Goal: Navigation & Orientation: Find specific page/section

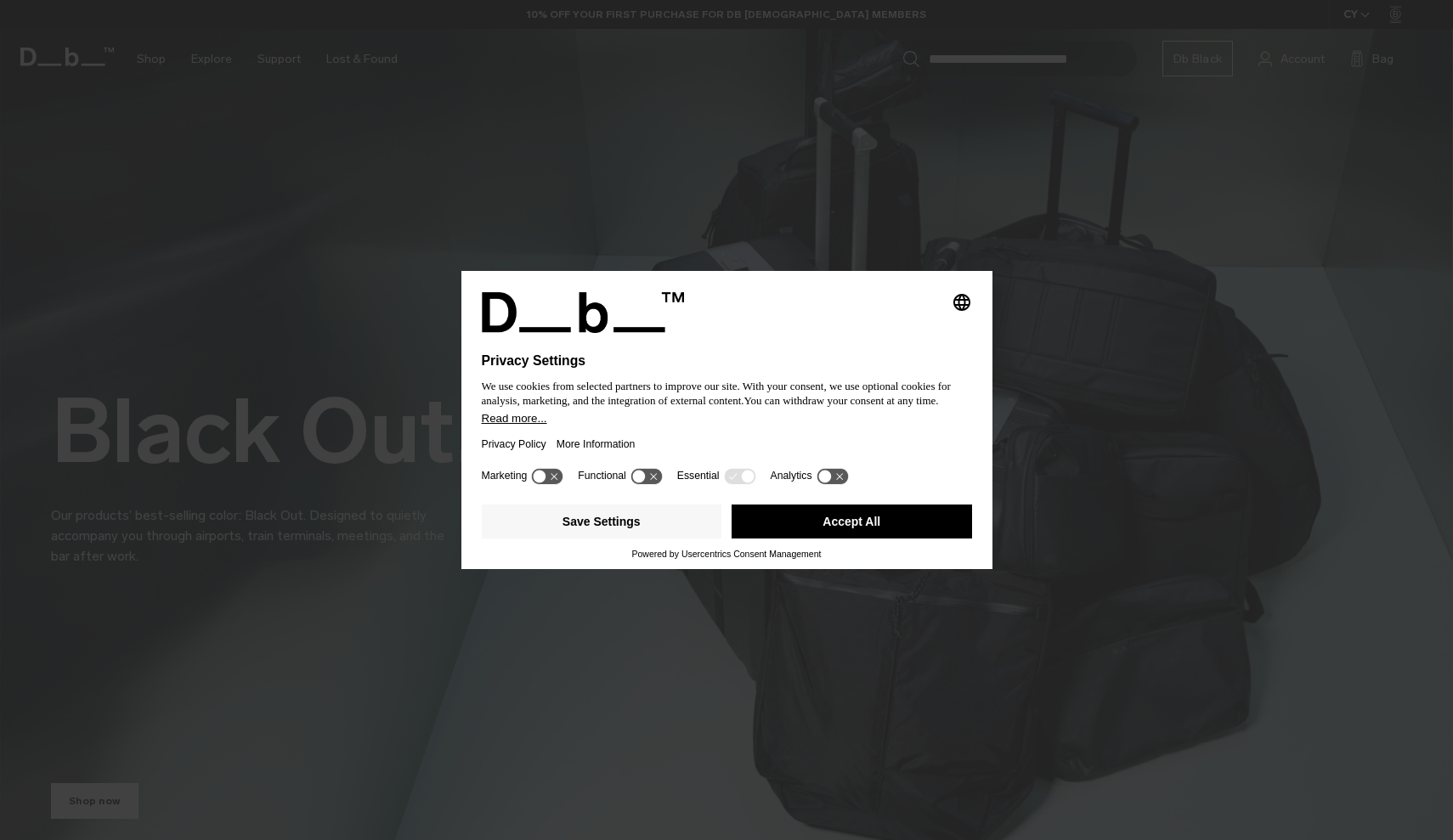
click at [844, 517] on button "Accept All" at bounding box center [852, 522] width 240 height 34
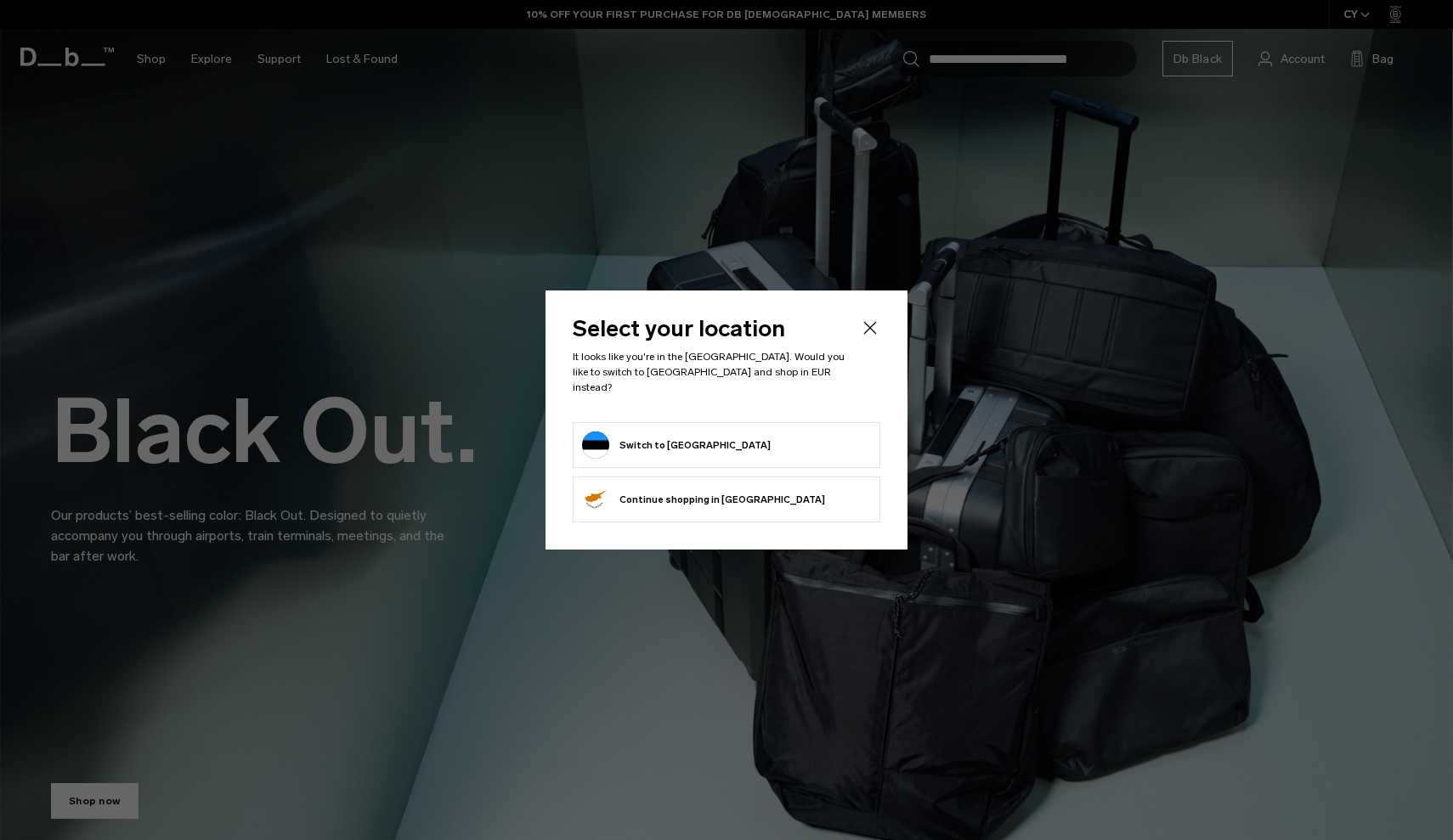
click at [791, 432] on form "Switch to Estonia" at bounding box center [726, 445] width 289 height 28
click at [662, 432] on button "Switch to Estonia" at bounding box center [677, 445] width 189 height 28
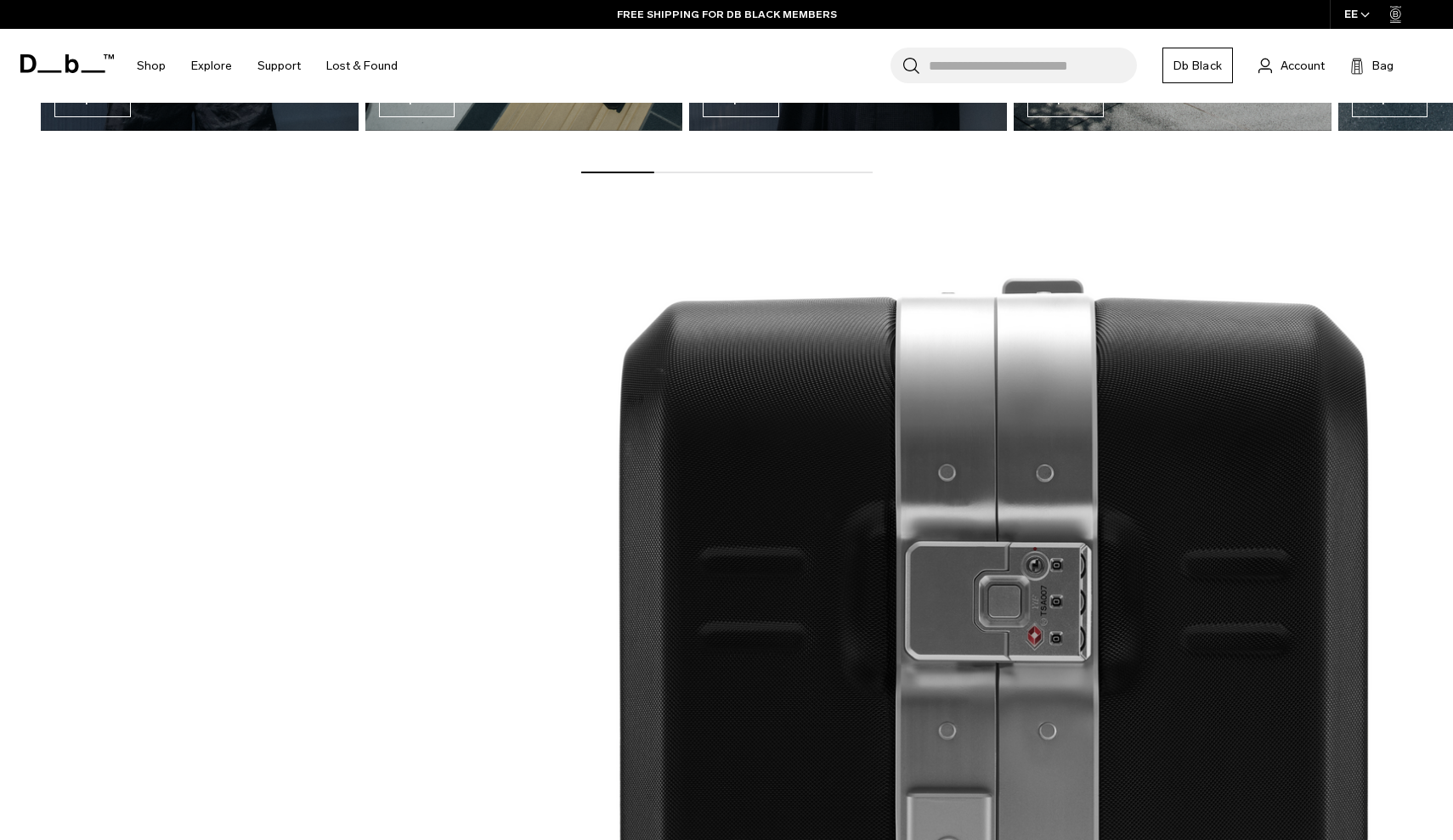
scroll to position [2099, 0]
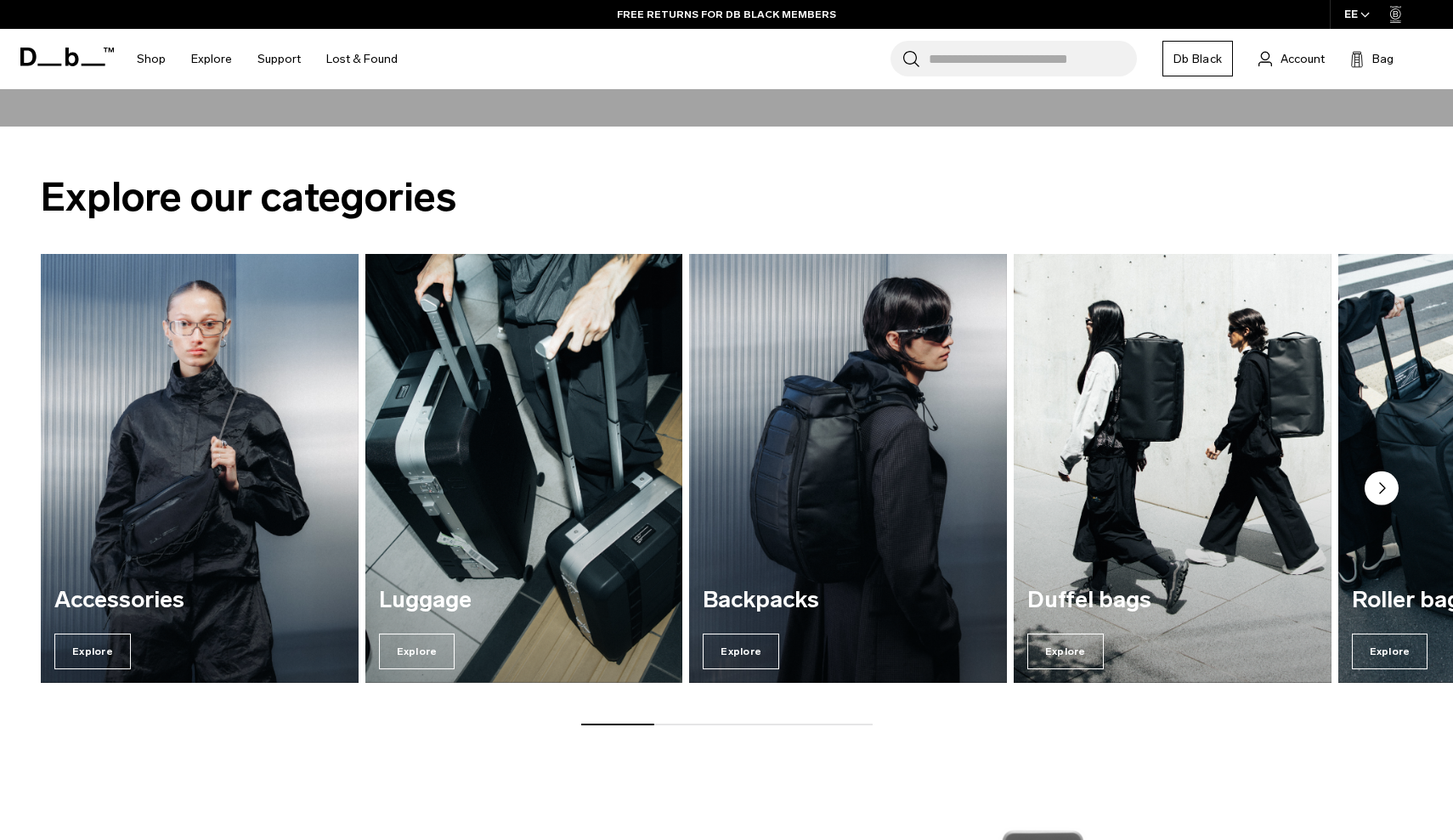
click at [1385, 496] on circle "Next slide" at bounding box center [1382, 487] width 34 height 34
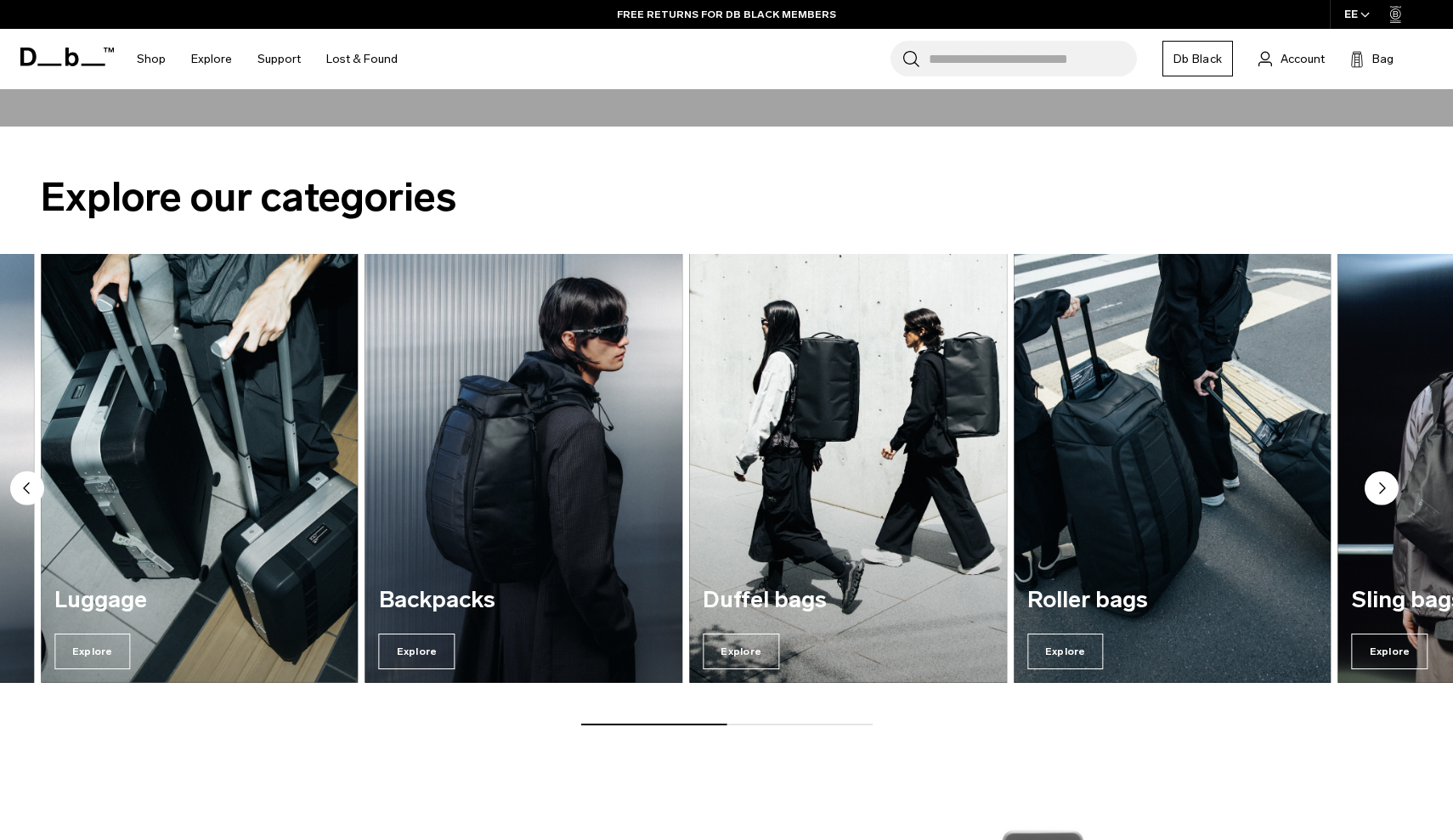
click at [1385, 496] on circle "Next slide" at bounding box center [1382, 487] width 34 height 34
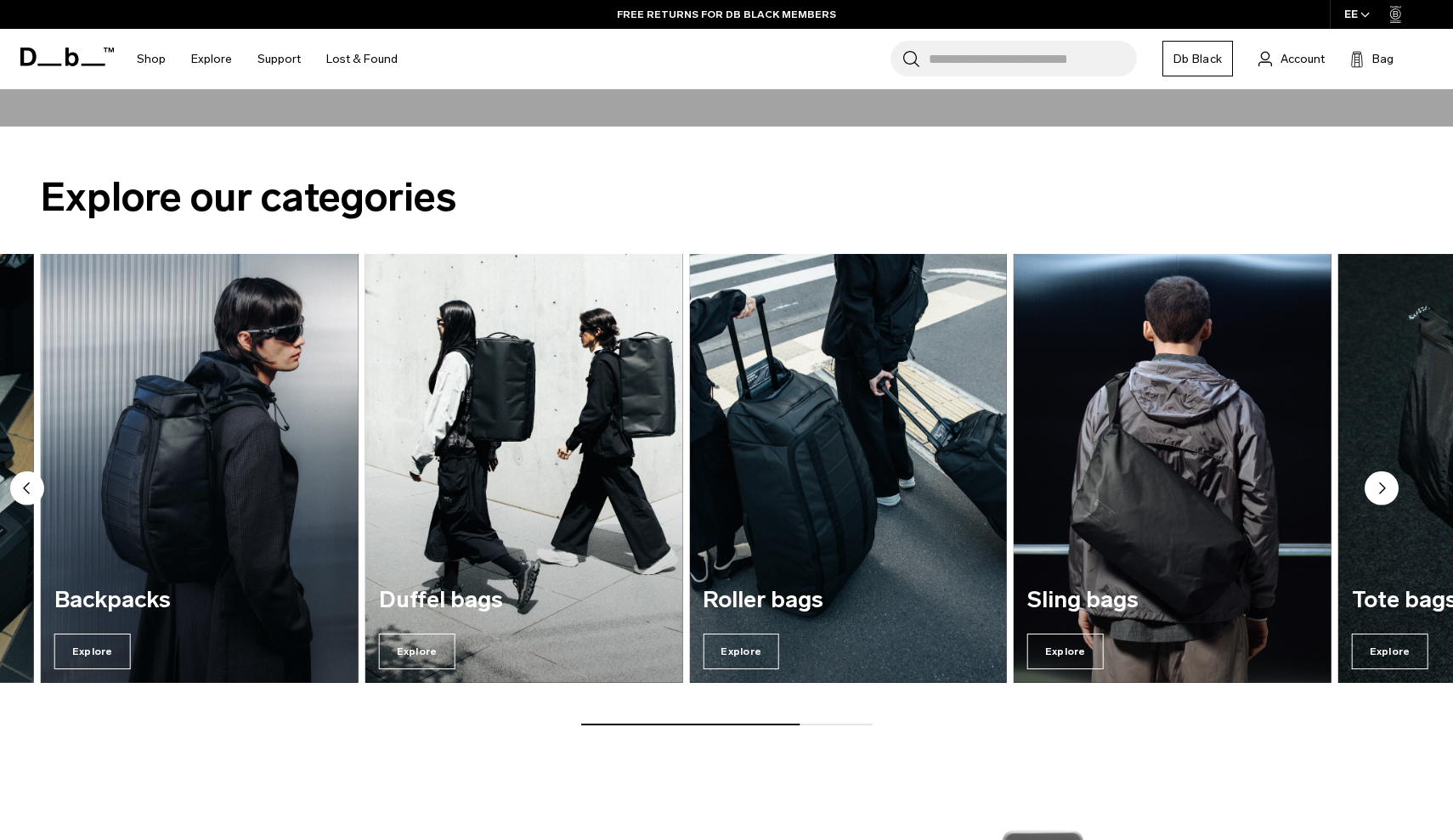
click at [1385, 496] on circle "Next slide" at bounding box center [1382, 487] width 34 height 34
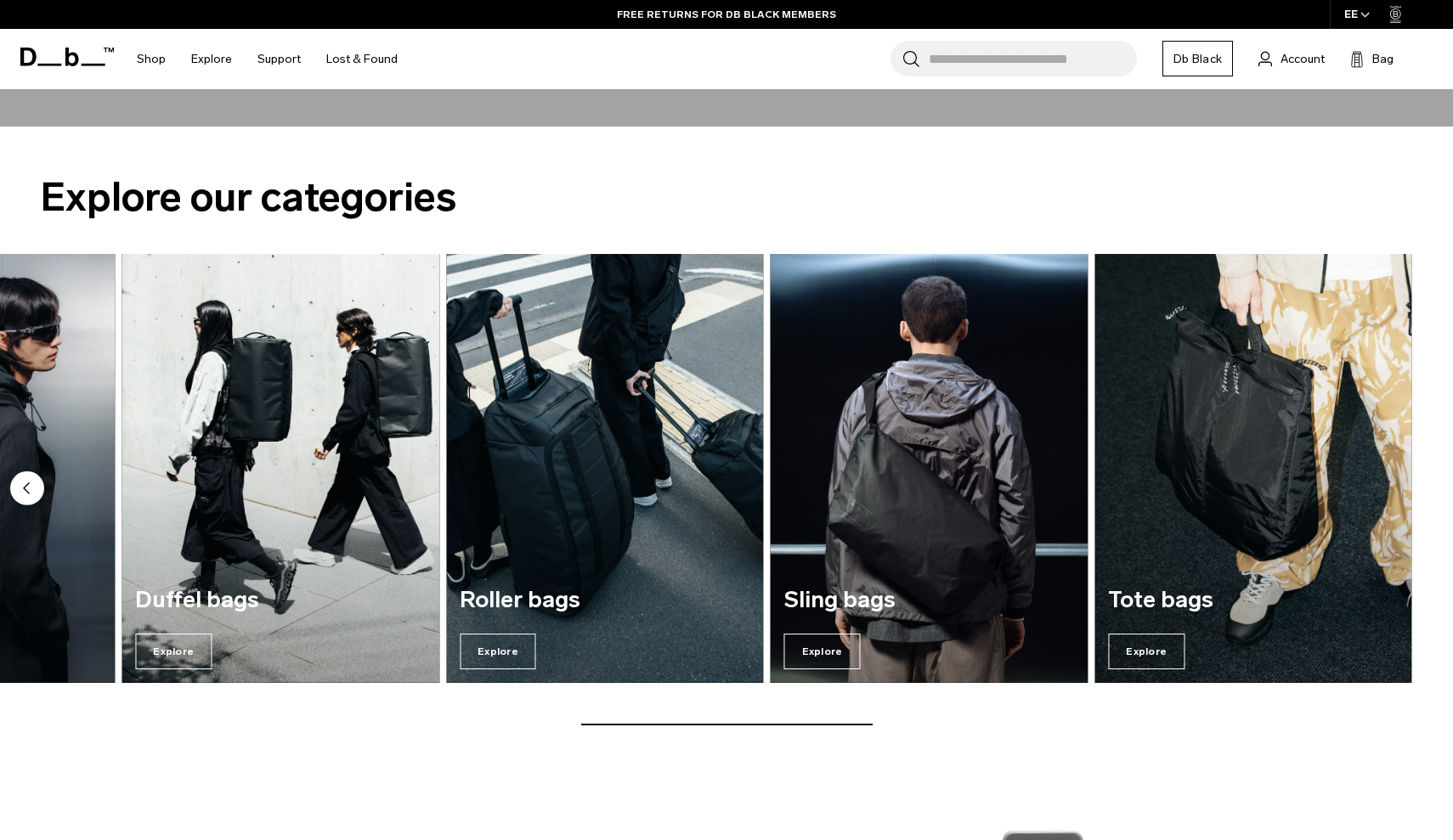
click at [1385, 496] on img "7 / 7" at bounding box center [1253, 468] width 317 height 428
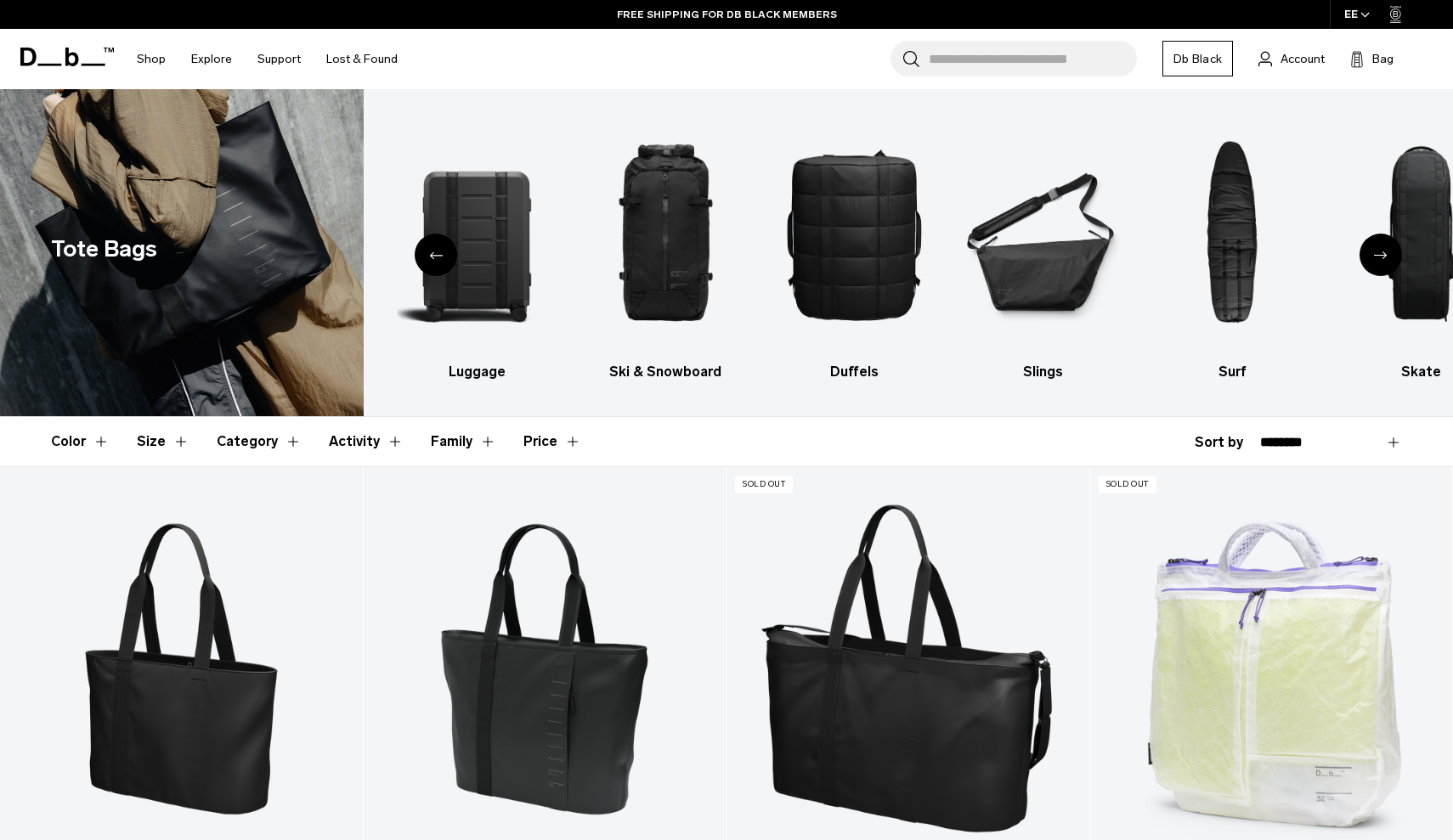
click at [446, 257] on div "Previous slide" at bounding box center [436, 255] width 43 height 43
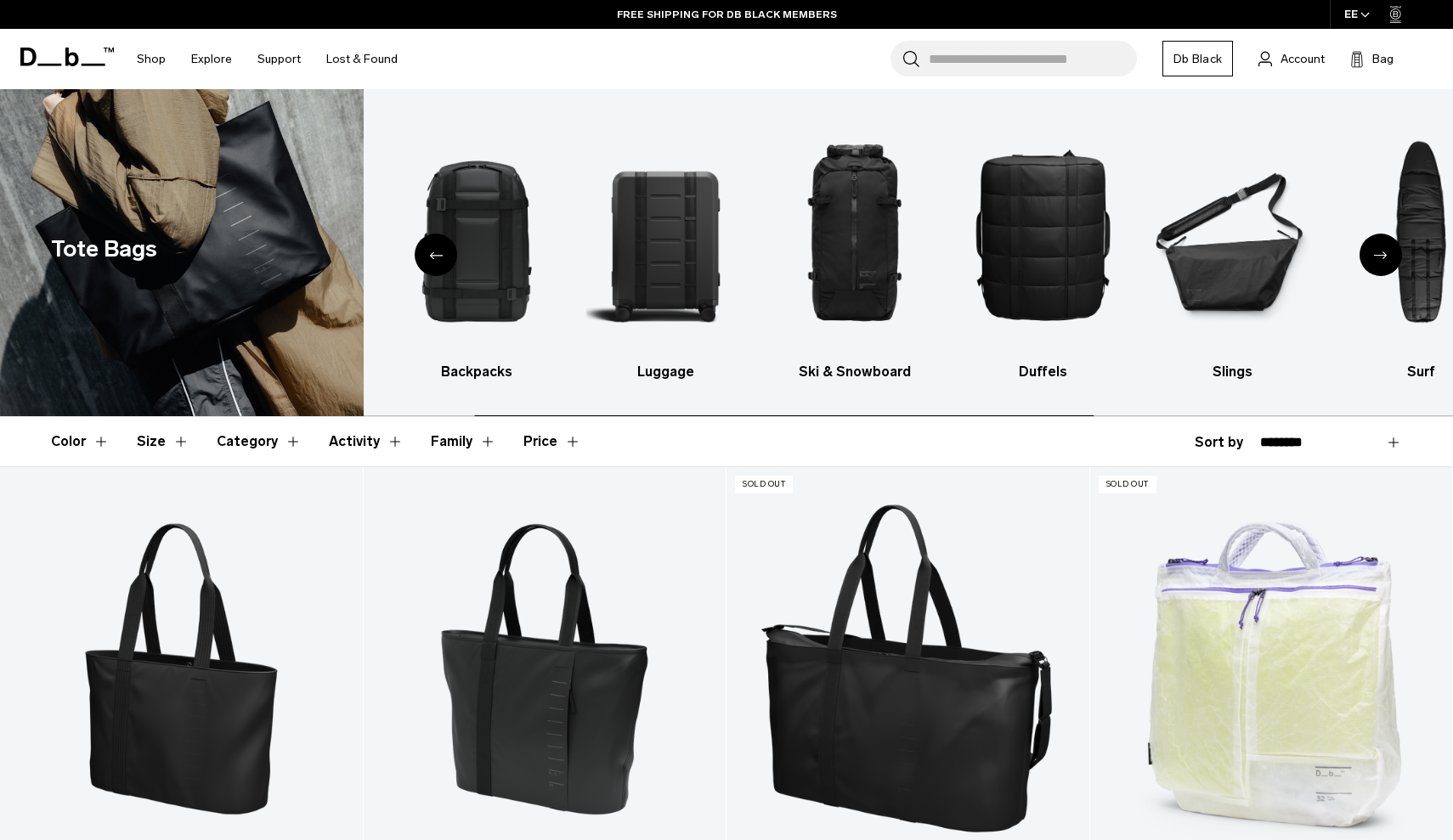
click at [446, 257] on div "Previous slide" at bounding box center [436, 255] width 43 height 43
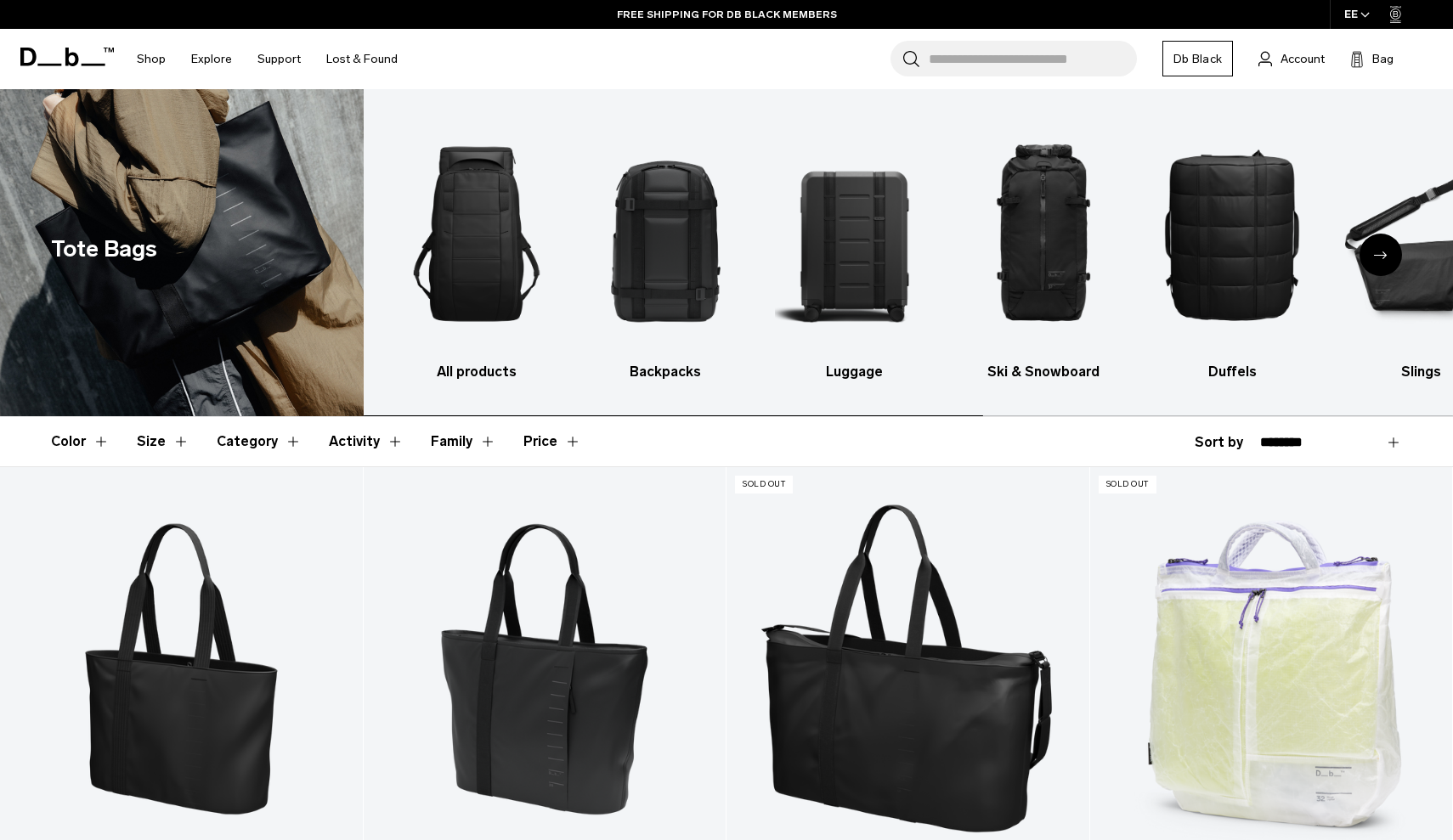
click at [446, 257] on img "1 / 10" at bounding box center [477, 234] width 159 height 239
click at [461, 243] on img "1 / 10" at bounding box center [477, 234] width 159 height 239
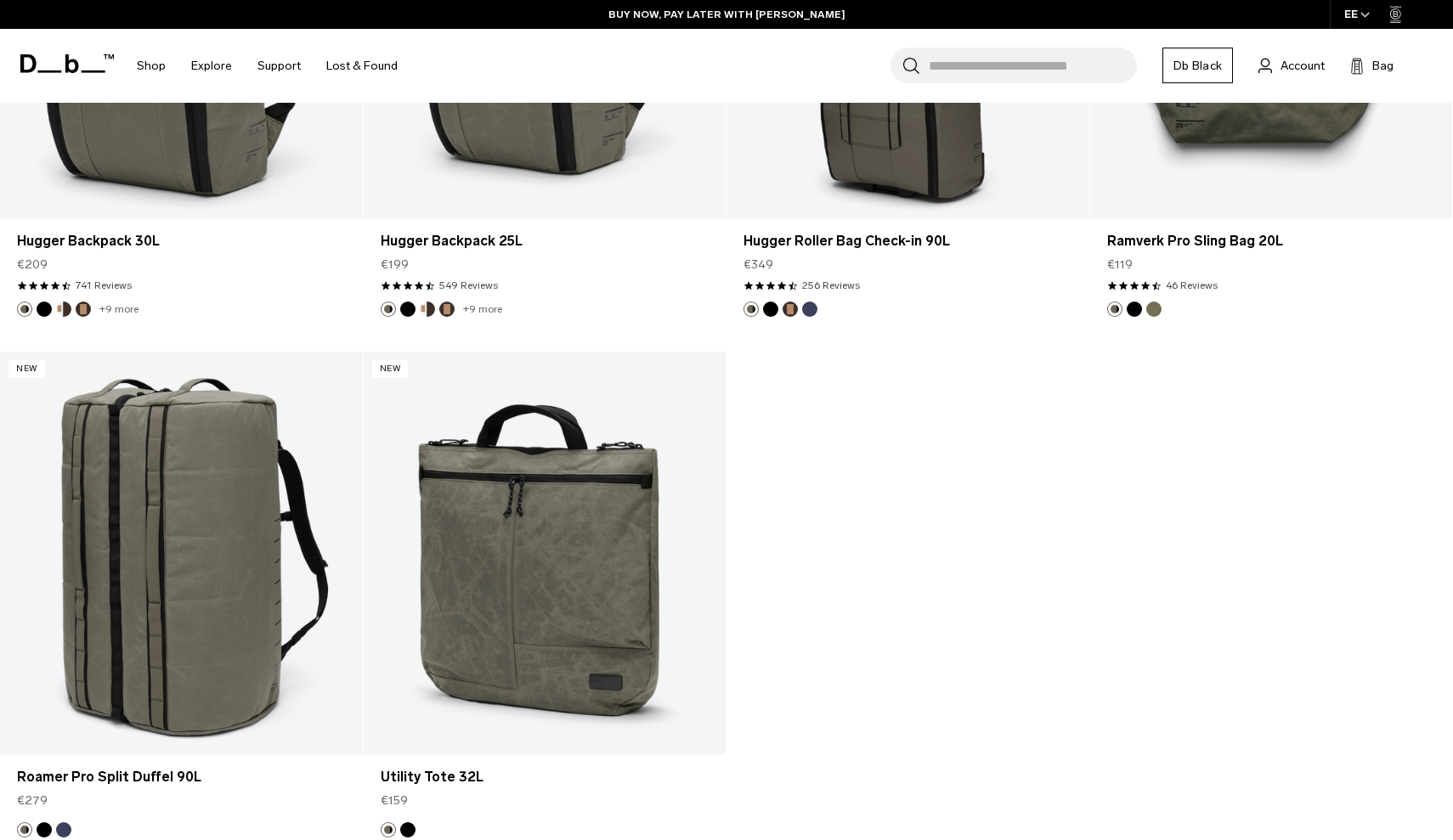
scroll to position [6244, 0]
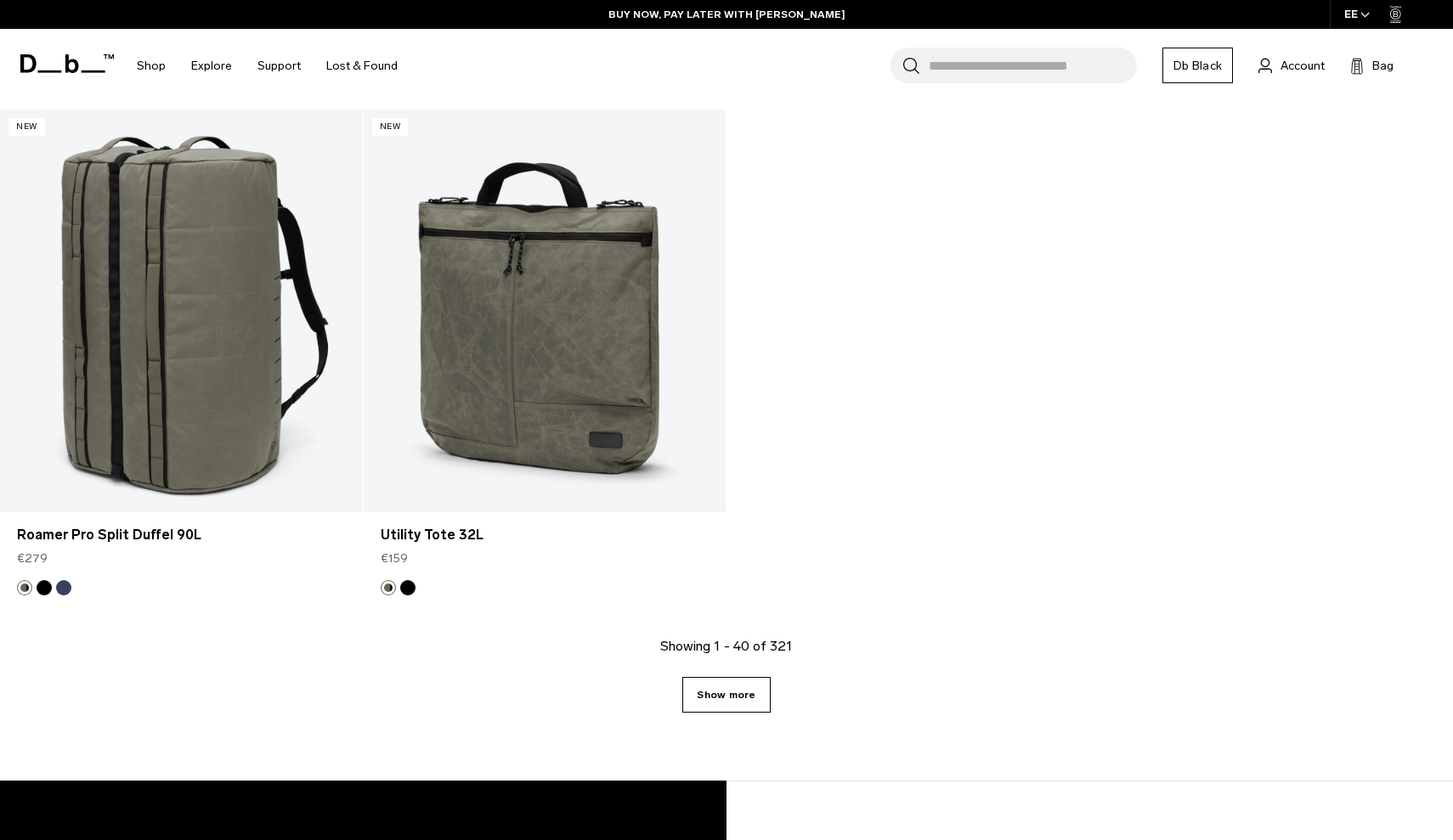
click at [739, 686] on link "Show more" at bounding box center [726, 695] width 87 height 36
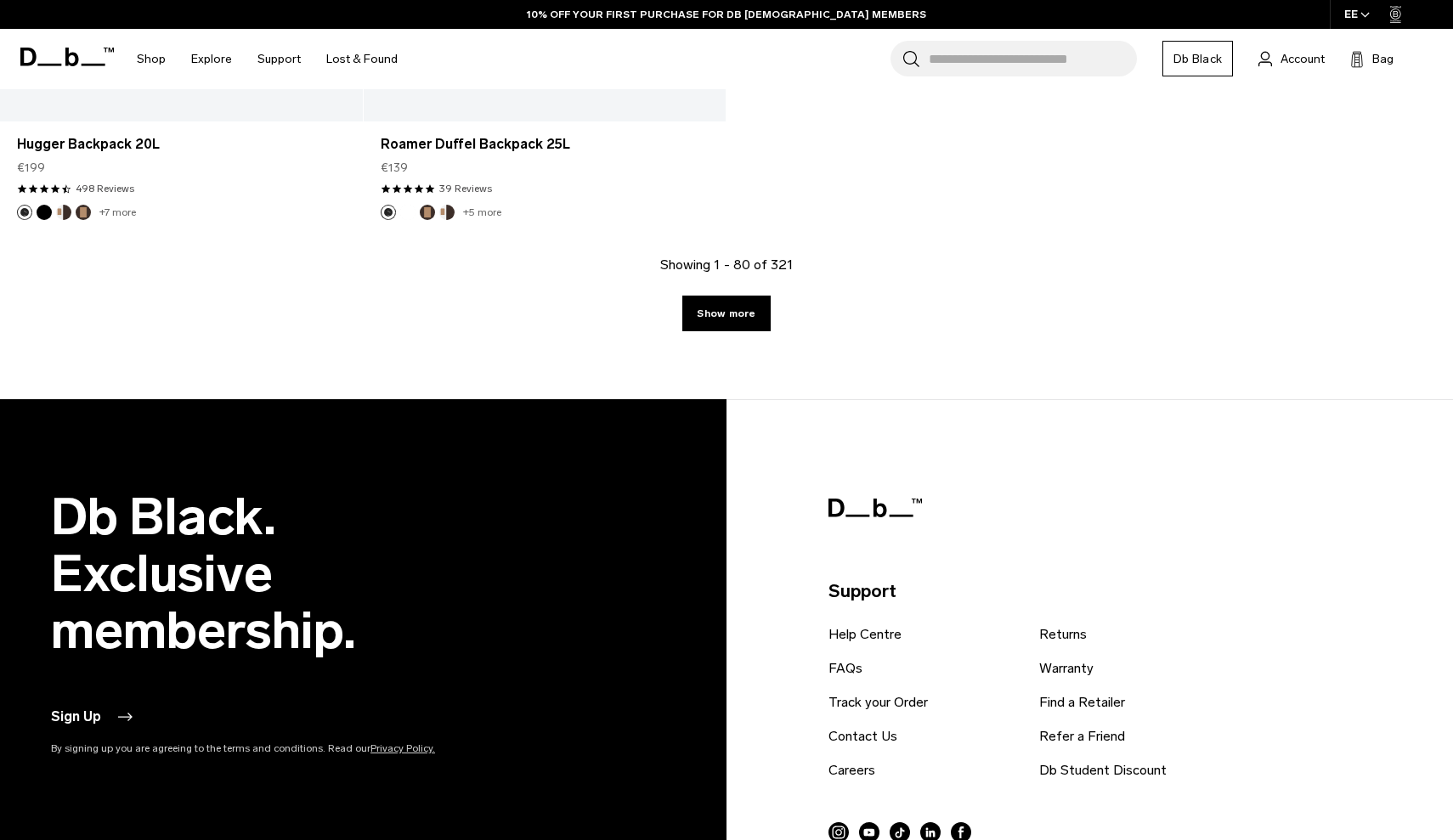
scroll to position [11812, 0]
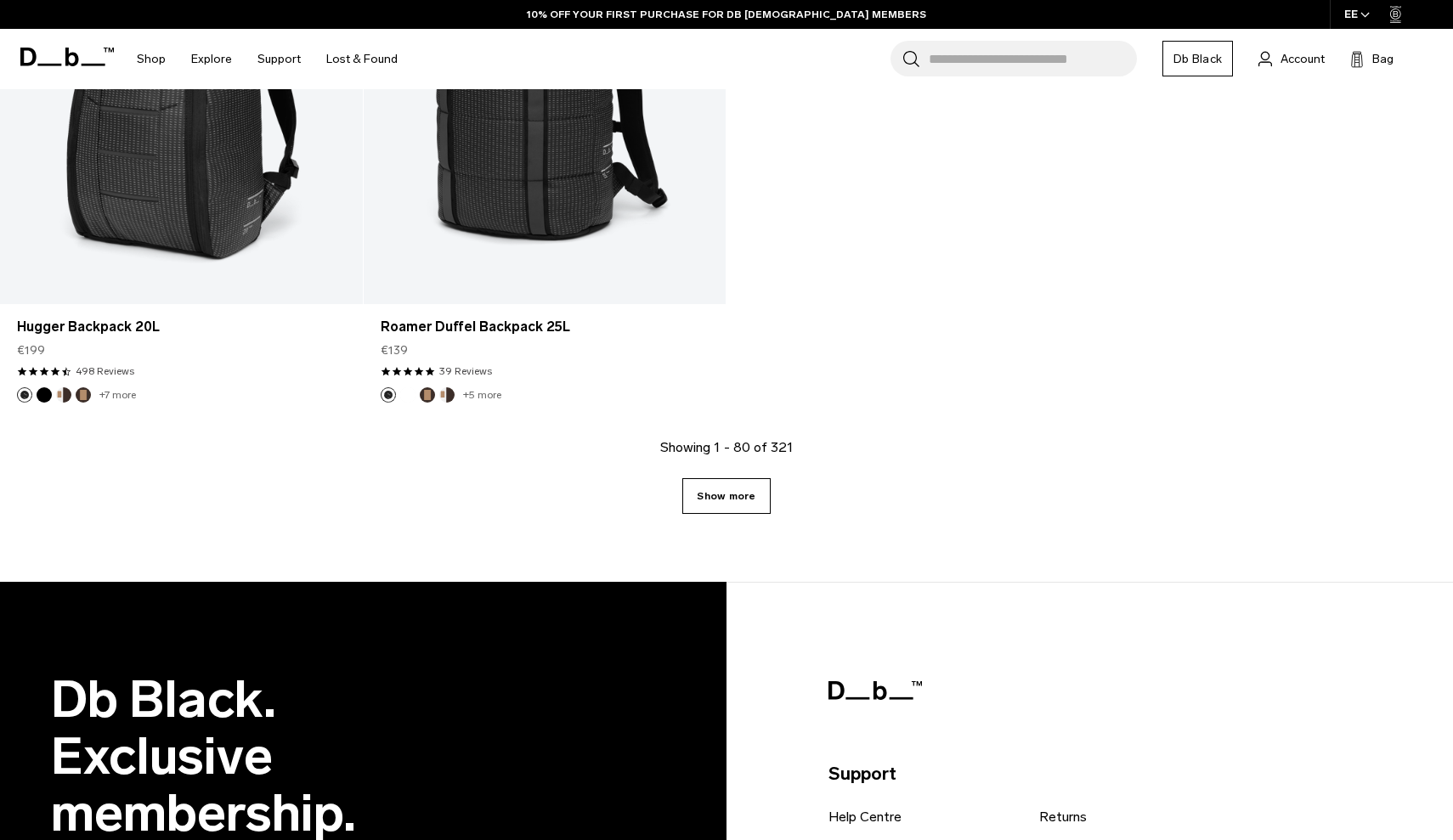
click at [750, 493] on link "Show more" at bounding box center [726, 496] width 87 height 36
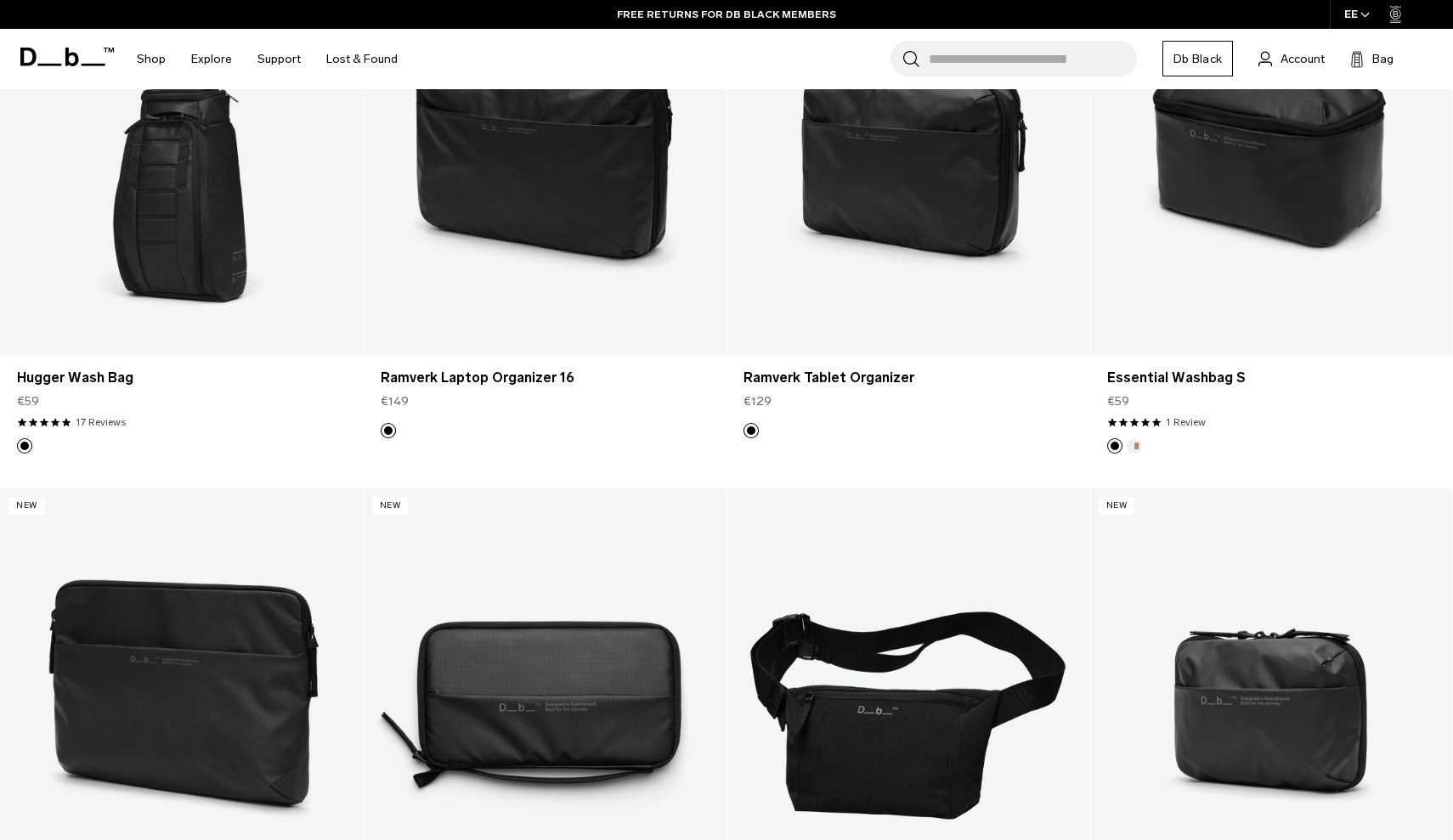
scroll to position [9384, 0]
